Goal: Transaction & Acquisition: Purchase product/service

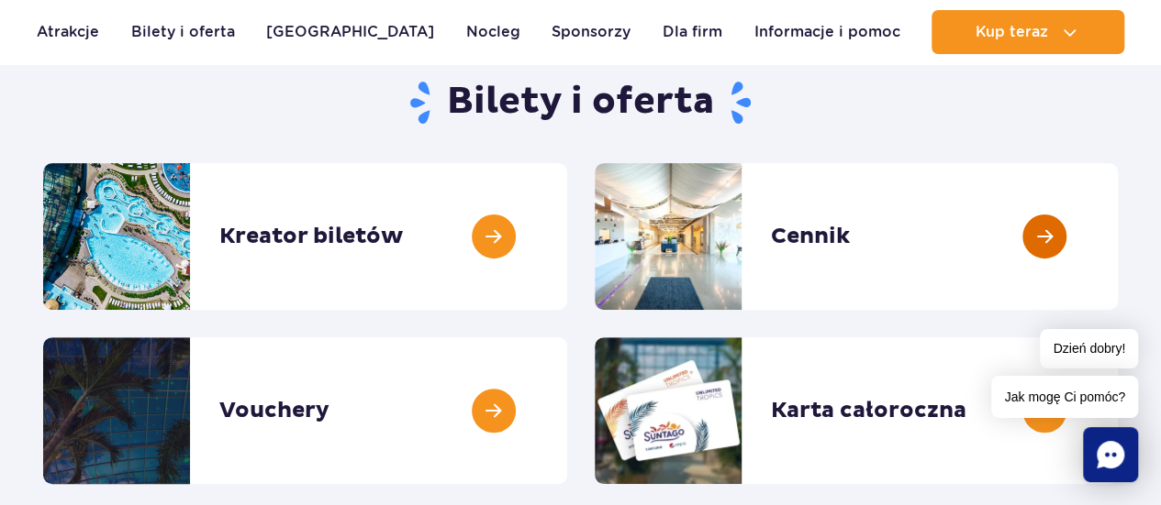
scroll to position [183, 0]
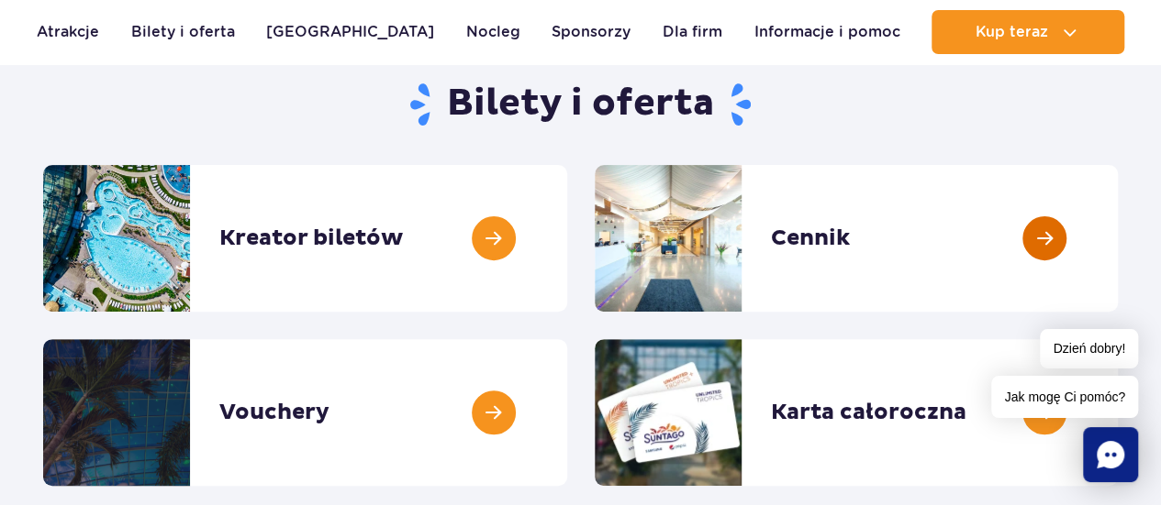
click at [1117, 243] on link at bounding box center [1117, 238] width 0 height 147
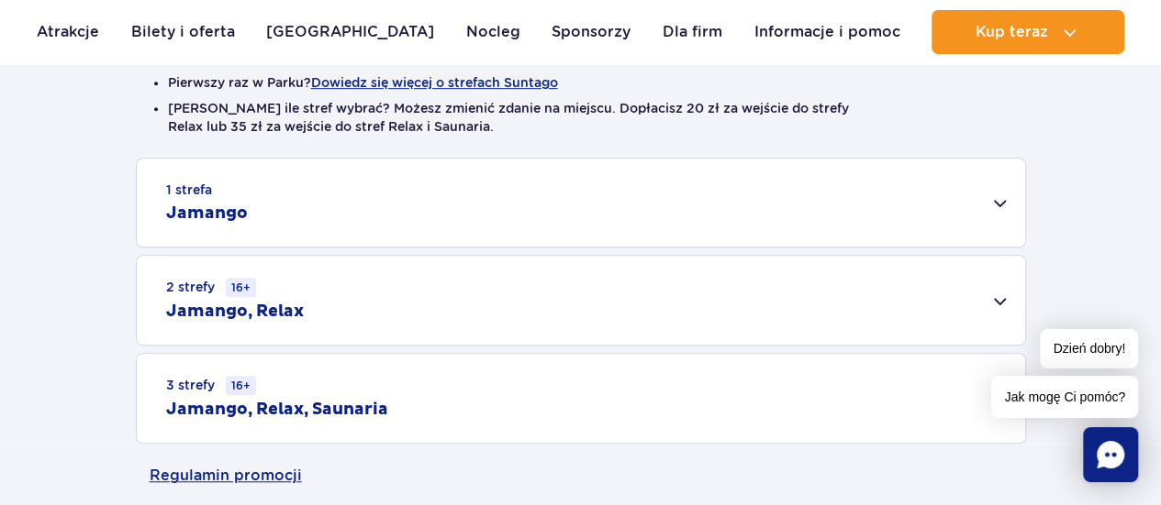
scroll to position [550, 0]
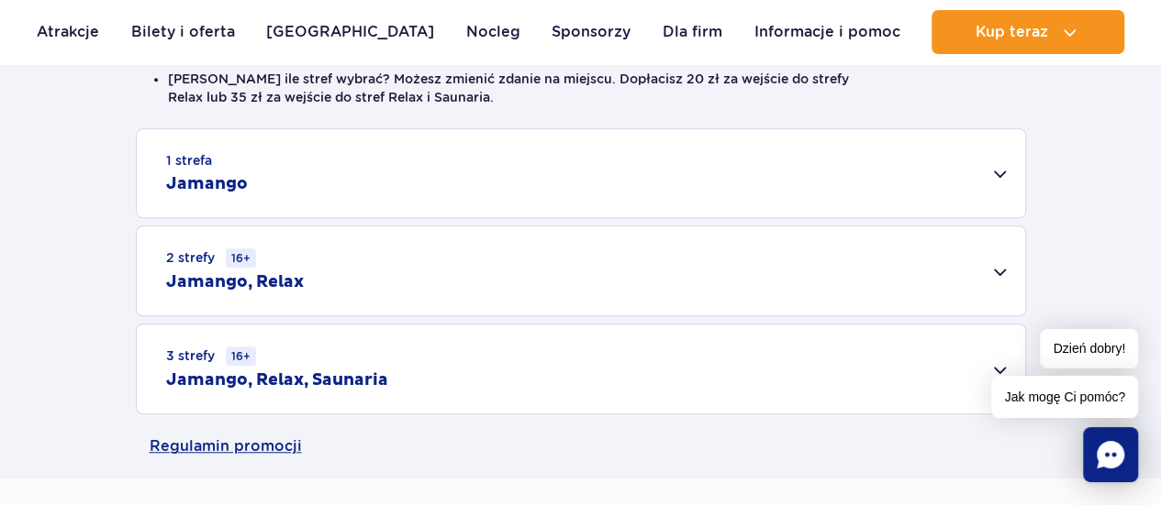
click at [994, 272] on div "2 strefy 16+ Jamango, Relax" at bounding box center [581, 271] width 888 height 89
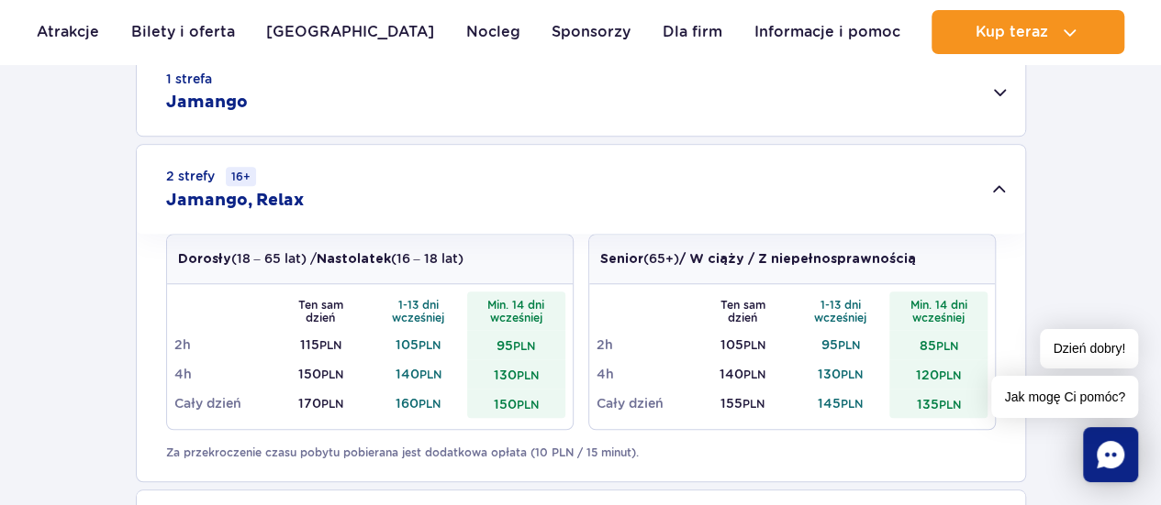
scroll to position [734, 0]
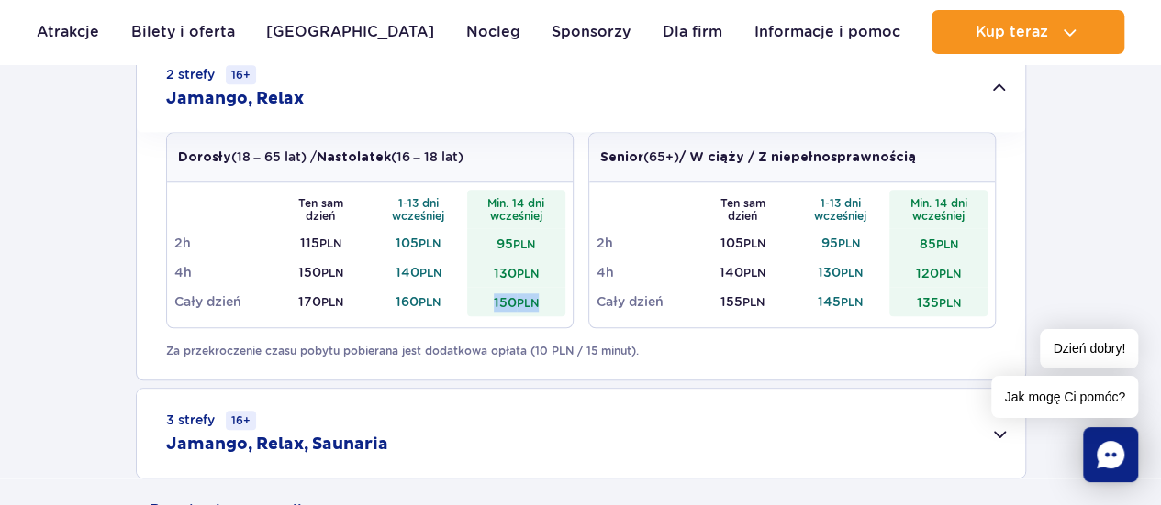
drag, startPoint x: 524, startPoint y: 294, endPoint x: 487, endPoint y: 297, distance: 36.8
click at [487, 297] on td "150 PLN" at bounding box center [516, 301] width 98 height 29
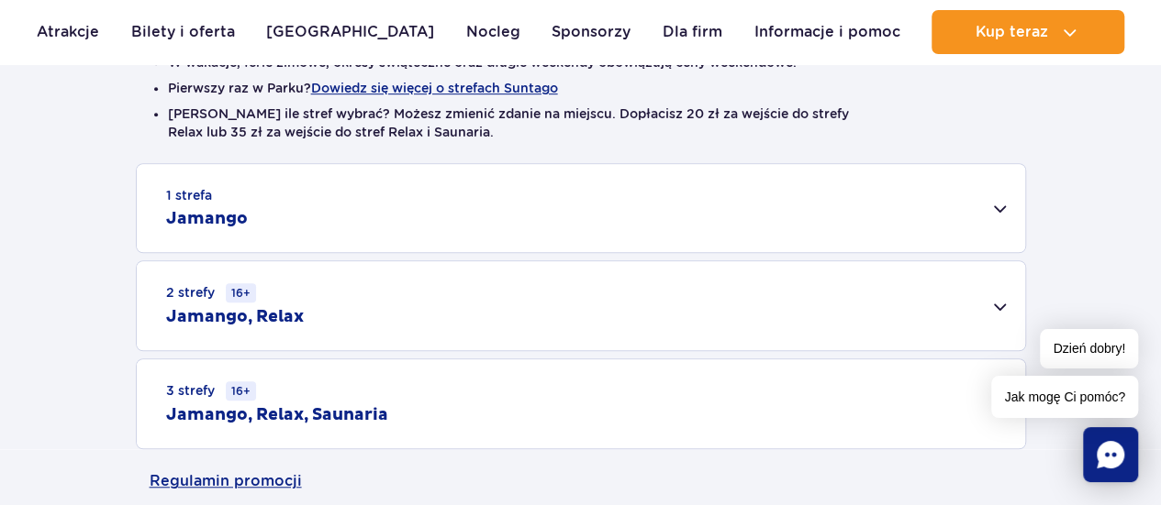
scroll to position [556, 0]
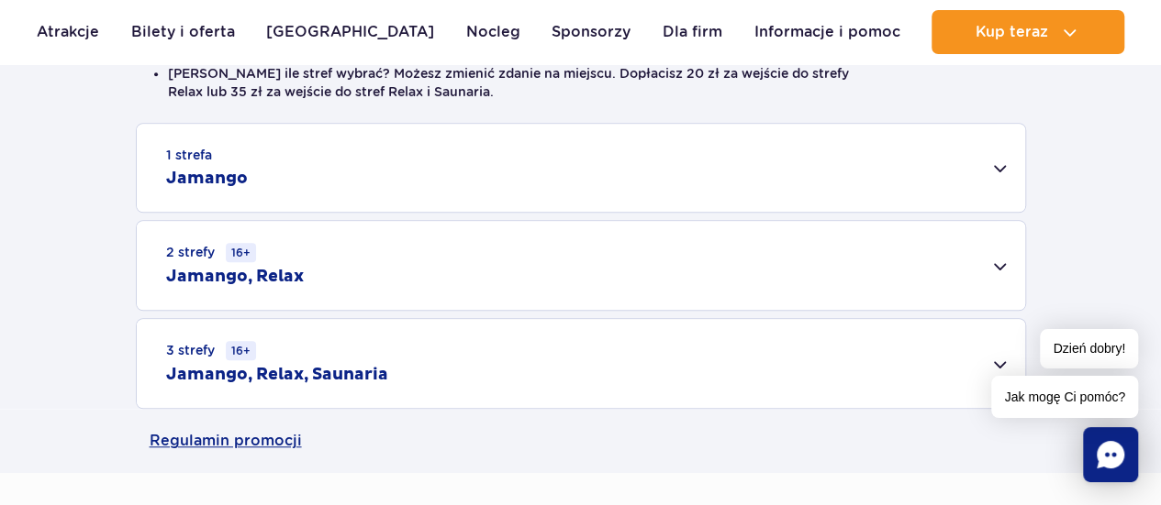
click at [1006, 263] on div "2 strefy 16+ Jamango, Relax" at bounding box center [581, 265] width 888 height 89
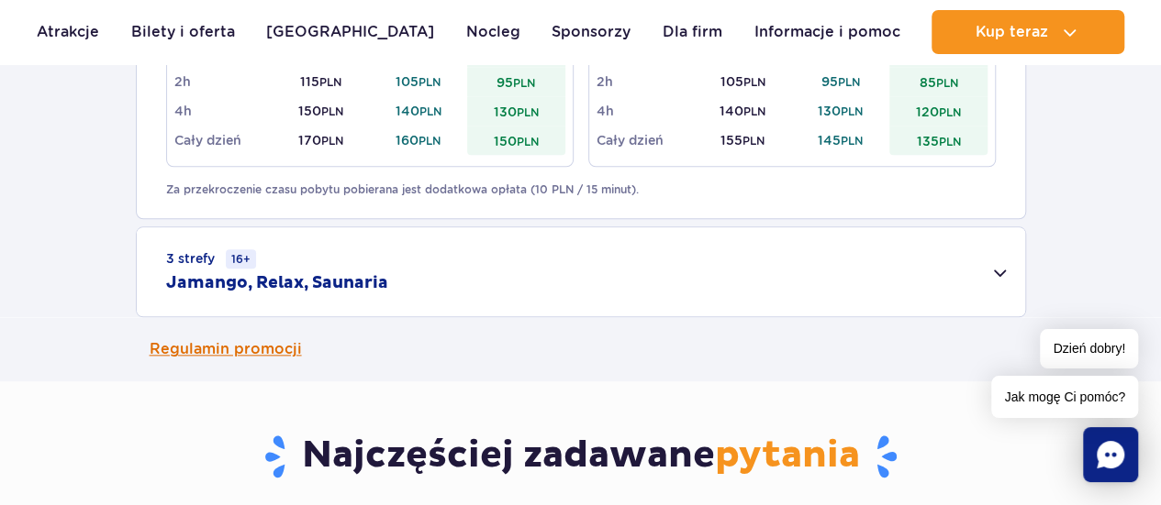
scroll to position [923, 0]
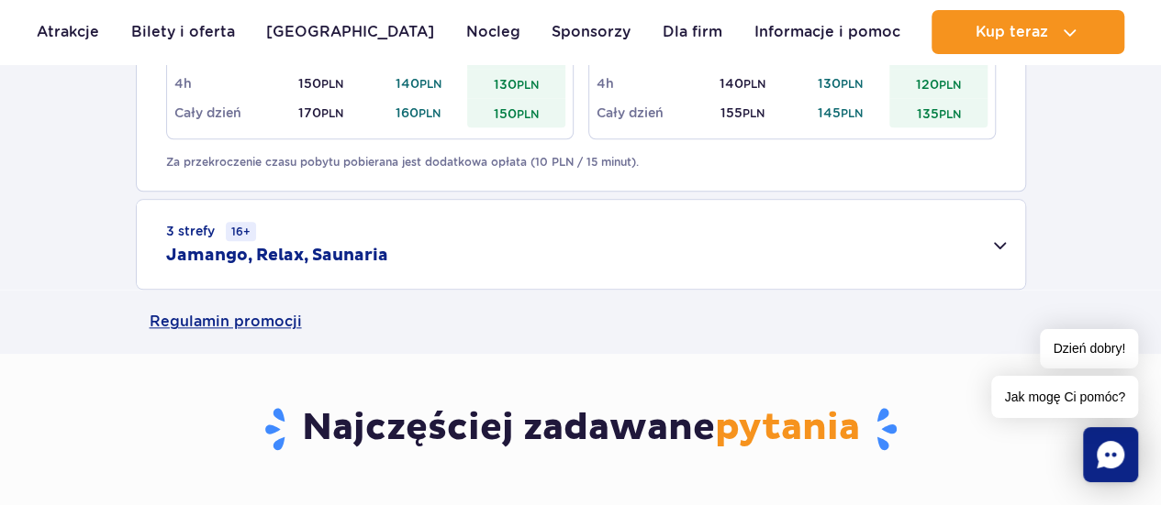
click at [1005, 243] on div "3 strefy 16+ Jamango, Relax, Saunaria" at bounding box center [581, 244] width 888 height 89
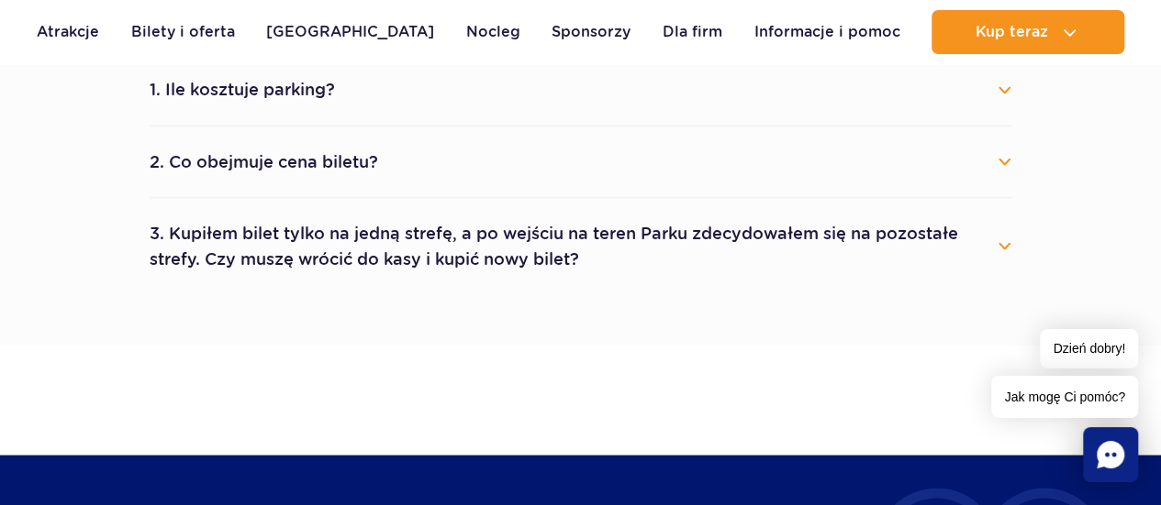
scroll to position [1565, 0]
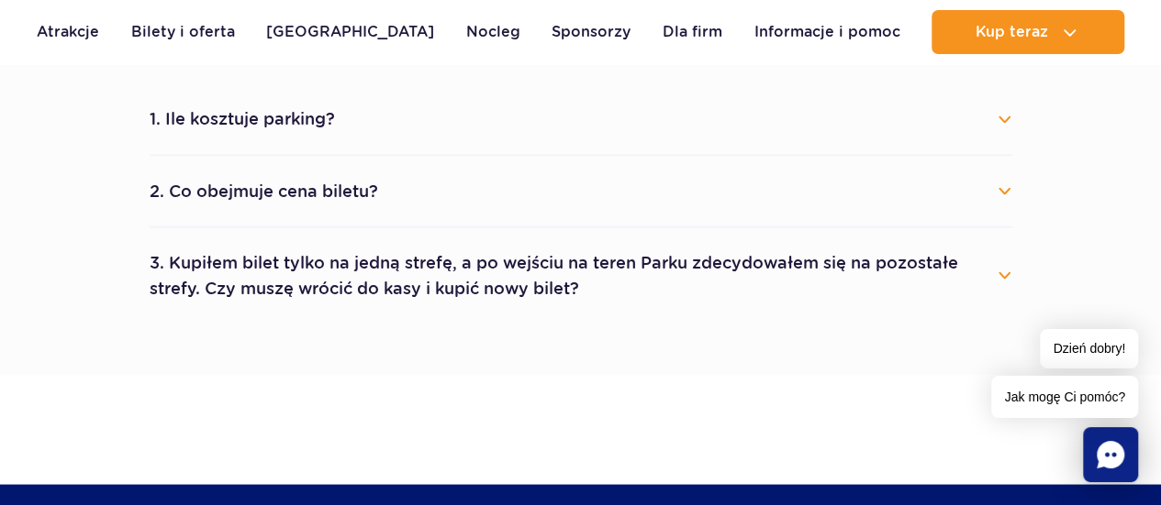
click at [998, 269] on button "3. Kupiłem bilet tylko na jedną strefę, a po wejściu na teren Parku zdecydowałe…" at bounding box center [581, 275] width 862 height 66
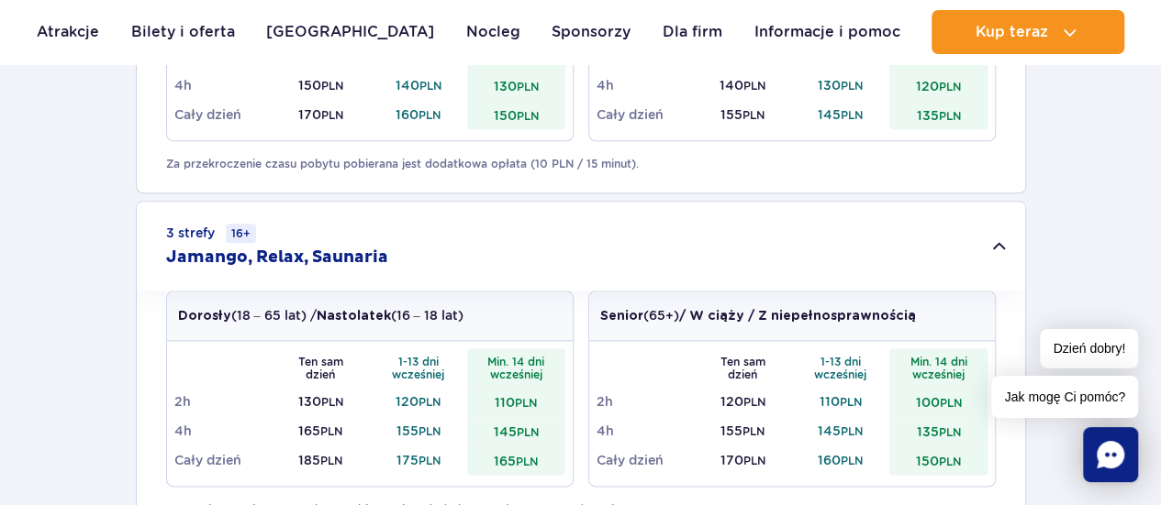
scroll to position [648, 0]
